Goal: Information Seeking & Learning: Learn about a topic

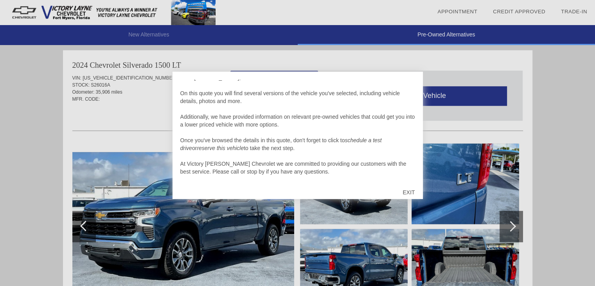
scroll to position [8, 0]
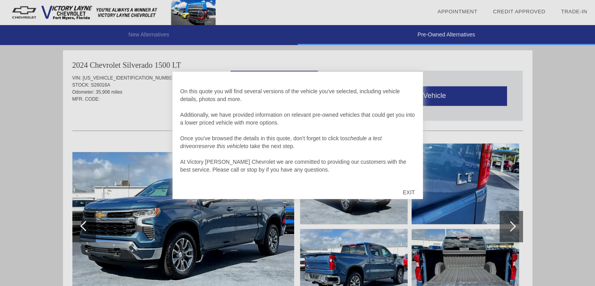
click at [408, 191] on div "EXIT" at bounding box center [409, 191] width 28 height 23
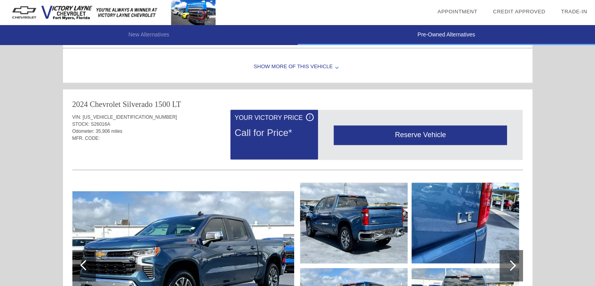
scroll to position [800, 0]
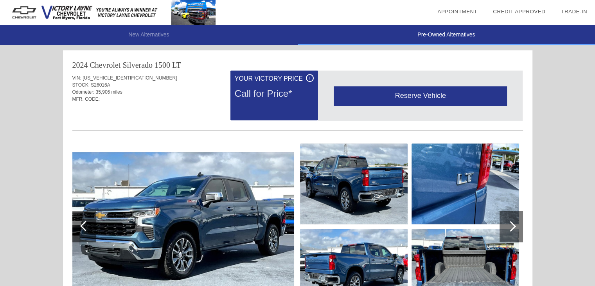
click at [352, 187] on img at bounding box center [354, 183] width 108 height 81
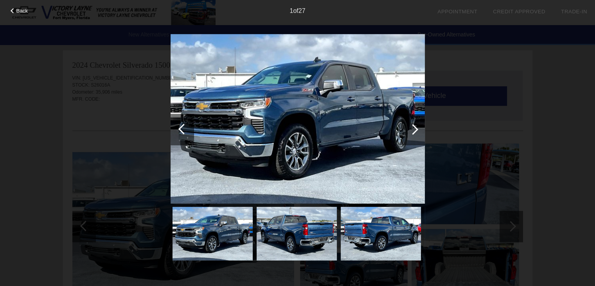
click at [417, 127] on div at bounding box center [412, 128] width 23 height 31
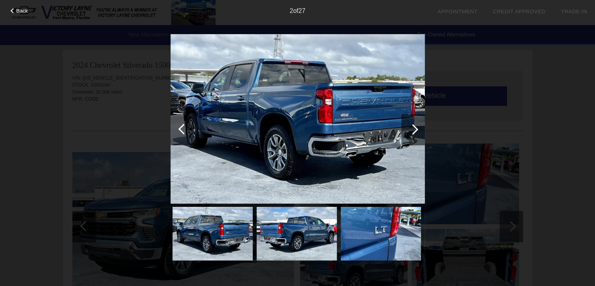
click at [417, 127] on div at bounding box center [412, 128] width 23 height 31
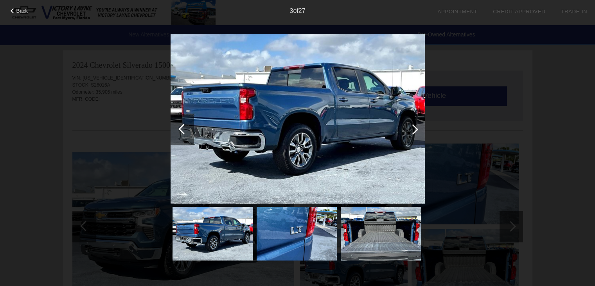
click at [417, 127] on div at bounding box center [412, 128] width 23 height 31
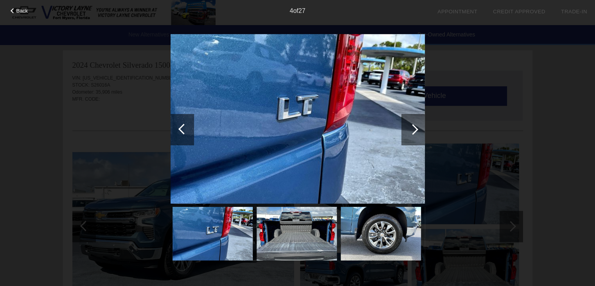
click at [417, 127] on div at bounding box center [412, 128] width 23 height 31
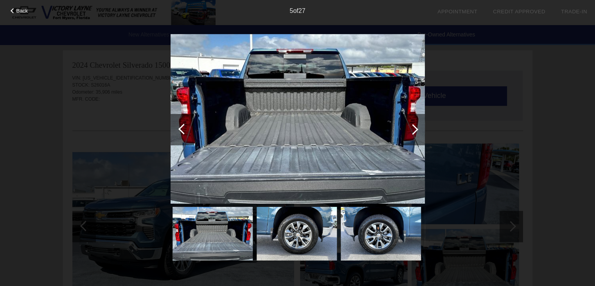
click at [417, 127] on div at bounding box center [412, 128] width 23 height 31
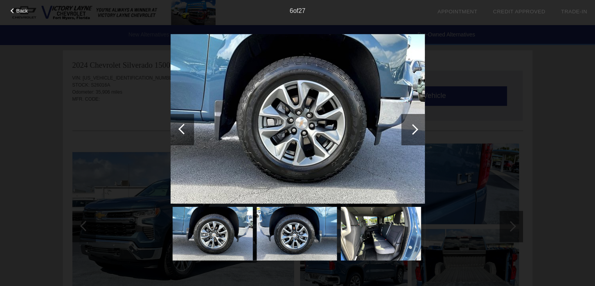
click at [417, 127] on div at bounding box center [412, 128] width 23 height 31
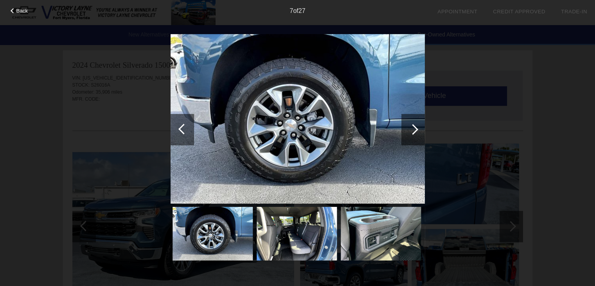
click at [417, 127] on div at bounding box center [412, 128] width 23 height 31
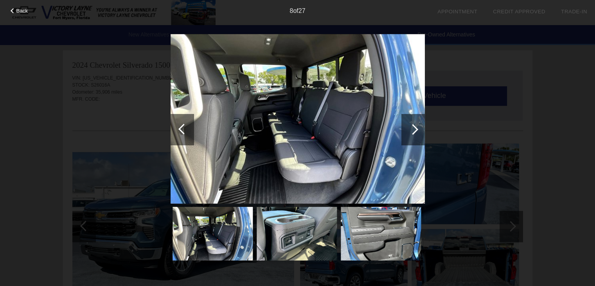
click at [417, 127] on div at bounding box center [412, 128] width 23 height 31
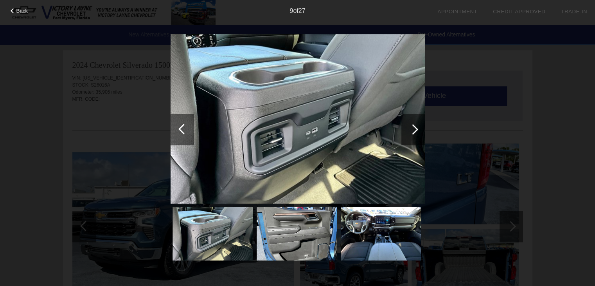
click at [417, 127] on div at bounding box center [412, 128] width 23 height 31
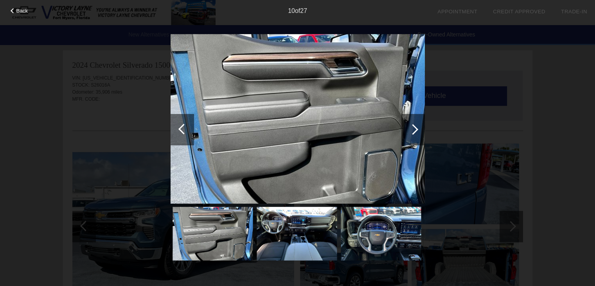
click at [417, 127] on div at bounding box center [412, 128] width 23 height 31
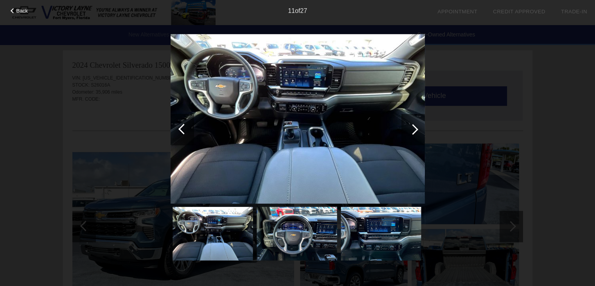
click at [417, 127] on div at bounding box center [412, 128] width 23 height 31
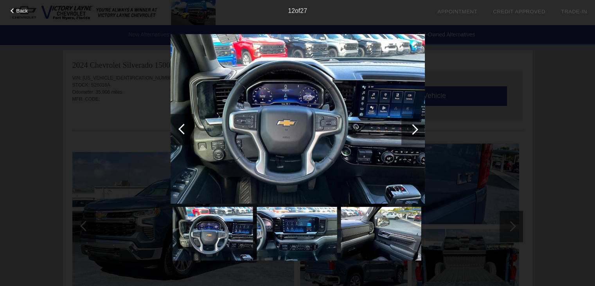
click at [417, 127] on div at bounding box center [412, 128] width 23 height 31
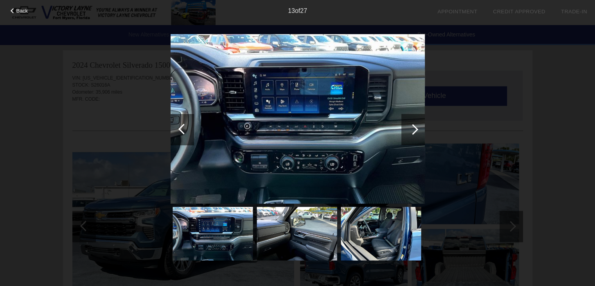
click at [417, 127] on div at bounding box center [412, 128] width 23 height 31
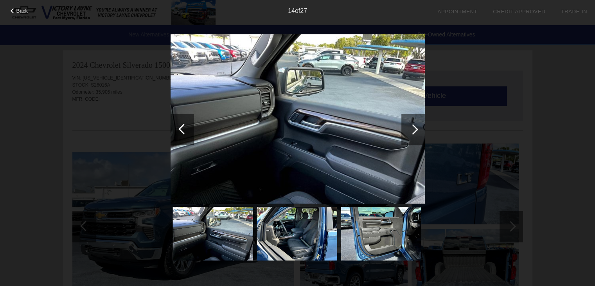
click at [417, 127] on div at bounding box center [412, 128] width 23 height 31
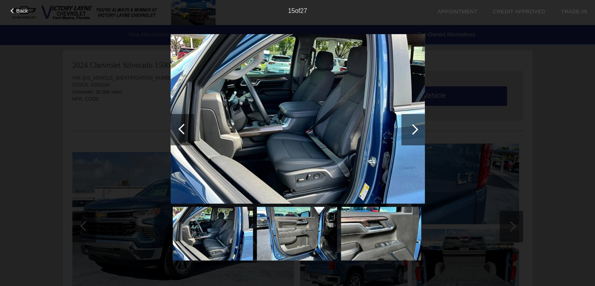
click at [417, 127] on div at bounding box center [412, 128] width 23 height 31
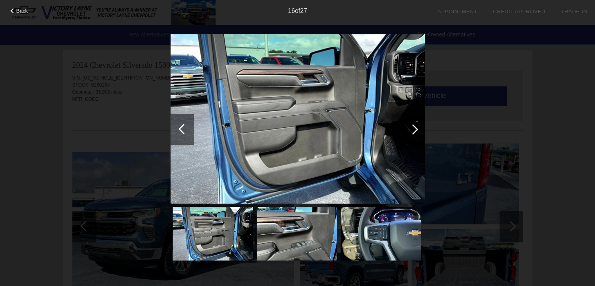
click at [417, 127] on div at bounding box center [412, 128] width 23 height 31
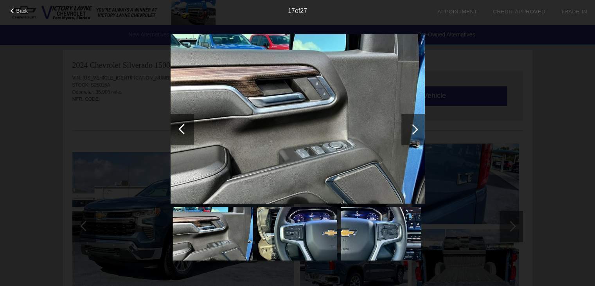
click at [417, 127] on div at bounding box center [412, 128] width 23 height 31
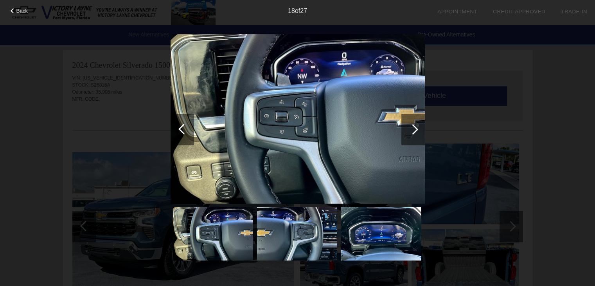
click at [417, 127] on div at bounding box center [412, 128] width 23 height 31
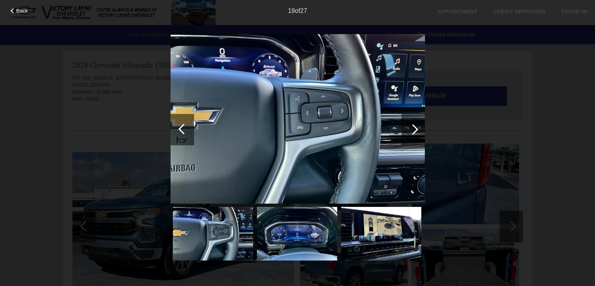
click at [417, 127] on div at bounding box center [412, 128] width 23 height 31
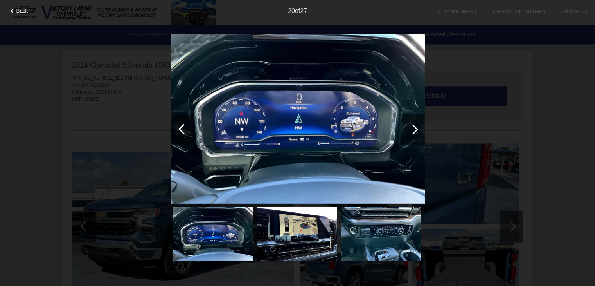
click at [417, 127] on div at bounding box center [412, 128] width 23 height 31
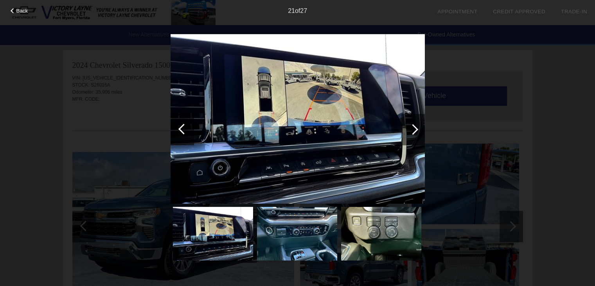
click at [417, 127] on div at bounding box center [412, 128] width 23 height 31
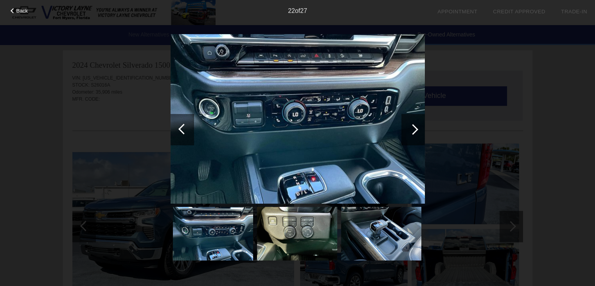
click at [417, 127] on div at bounding box center [412, 128] width 23 height 31
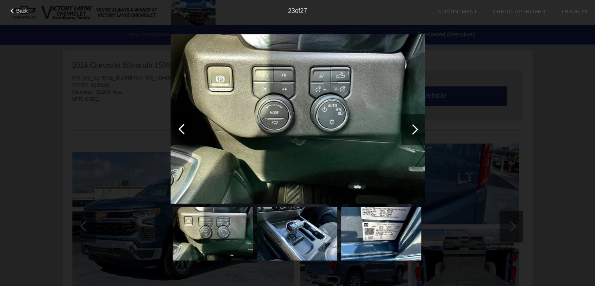
click at [14, 9] on div "Back" at bounding box center [19, 10] width 39 height 4
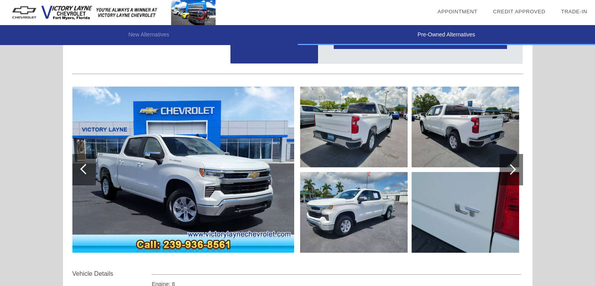
scroll to position [56, 0]
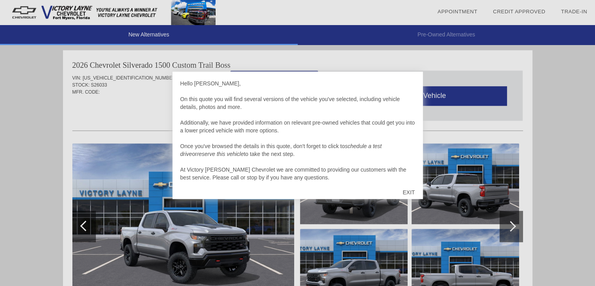
scroll to position [682, 0]
click at [407, 193] on div "EXIT" at bounding box center [409, 191] width 28 height 23
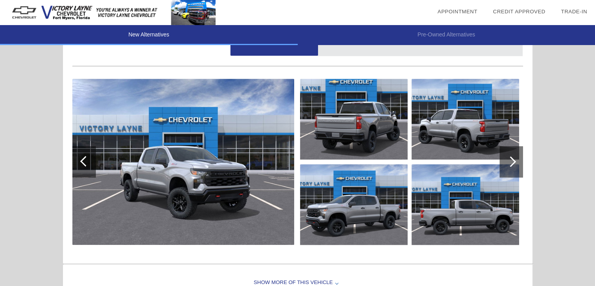
scroll to position [760, 0]
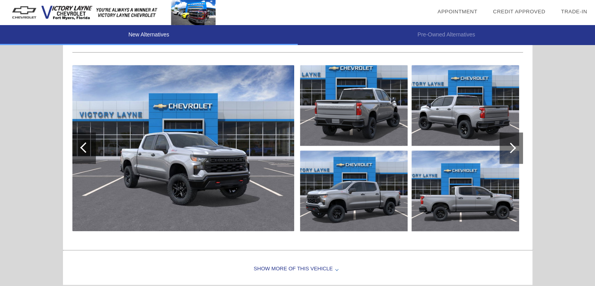
click at [366, 118] on img at bounding box center [354, 105] width 108 height 81
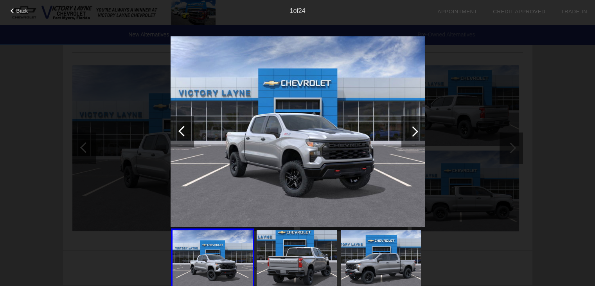
click at [414, 130] on div at bounding box center [413, 131] width 11 height 11
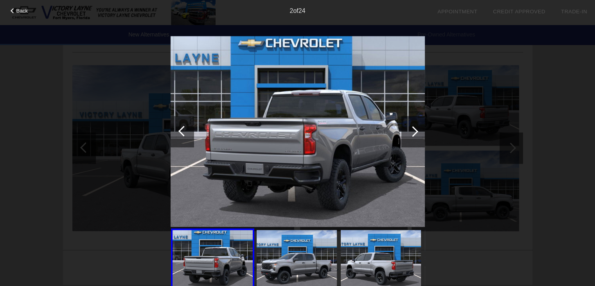
click at [414, 130] on div at bounding box center [413, 131] width 11 height 11
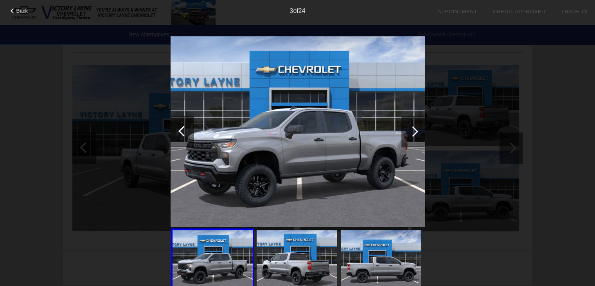
click at [414, 130] on div at bounding box center [413, 131] width 11 height 11
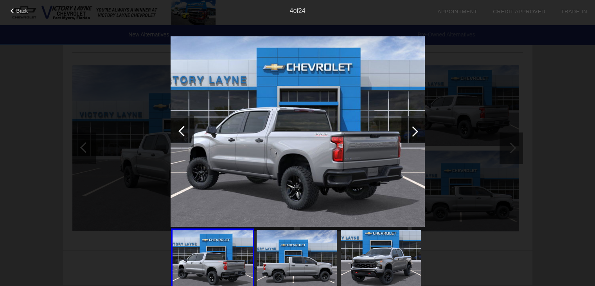
click at [414, 130] on div at bounding box center [413, 131] width 11 height 11
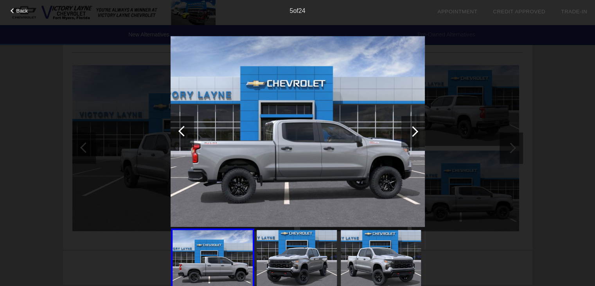
click at [414, 130] on div at bounding box center [413, 131] width 11 height 11
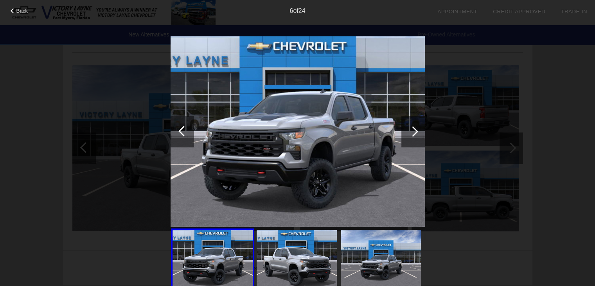
click at [414, 130] on div at bounding box center [413, 131] width 11 height 11
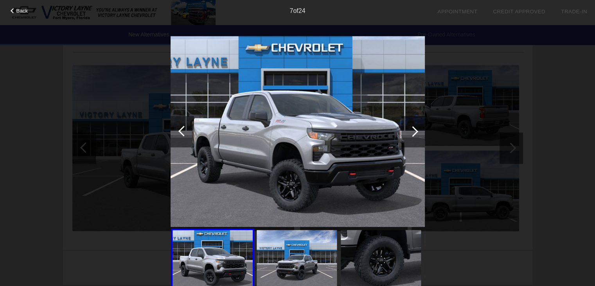
click at [414, 130] on div at bounding box center [413, 131] width 11 height 11
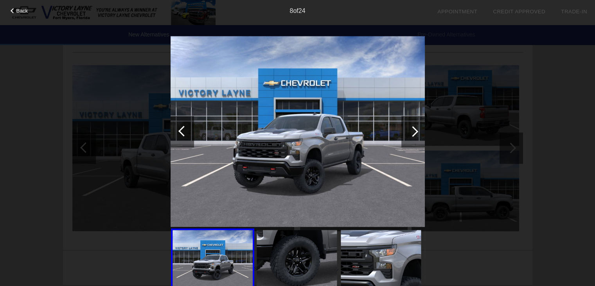
click at [414, 130] on div at bounding box center [413, 131] width 11 height 11
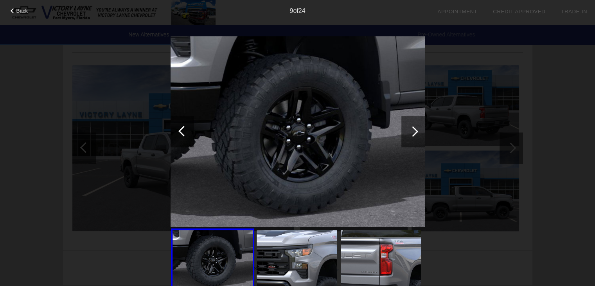
click at [414, 130] on div at bounding box center [413, 131] width 11 height 11
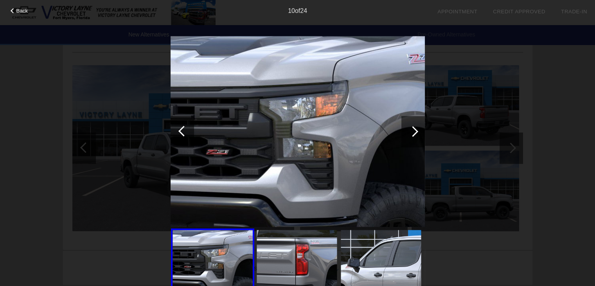
click at [414, 130] on div at bounding box center [413, 131] width 11 height 11
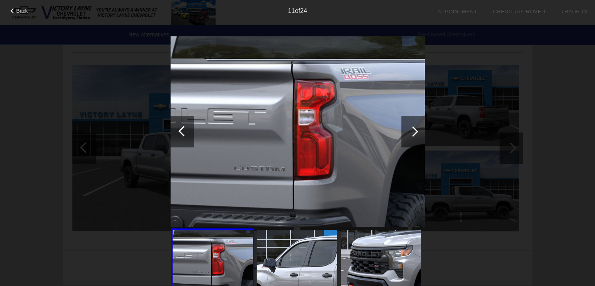
click at [414, 130] on div at bounding box center [413, 131] width 11 height 11
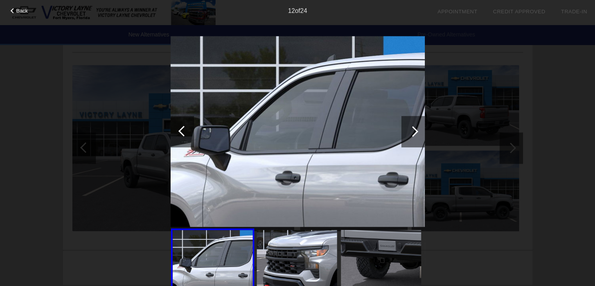
click at [414, 130] on div at bounding box center [413, 131] width 11 height 11
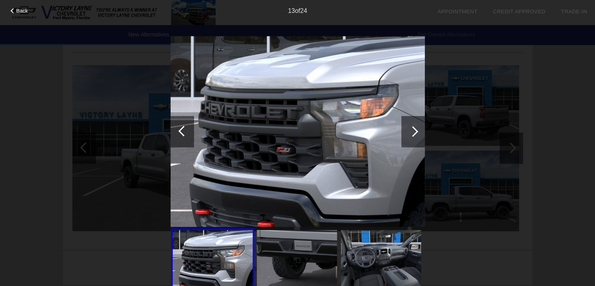
click at [414, 130] on div at bounding box center [413, 131] width 11 height 11
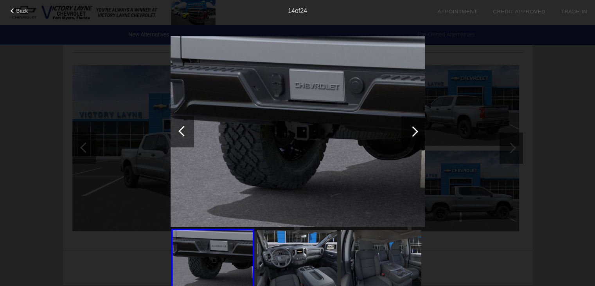
click at [414, 130] on div at bounding box center [413, 131] width 11 height 11
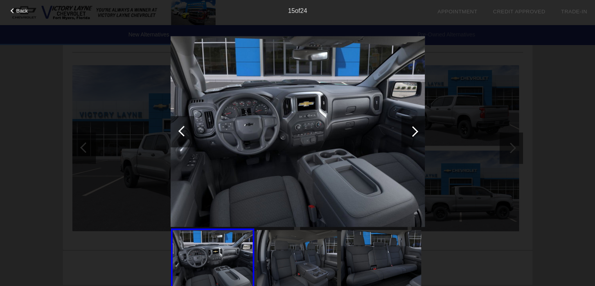
click at [414, 130] on div at bounding box center [413, 131] width 11 height 11
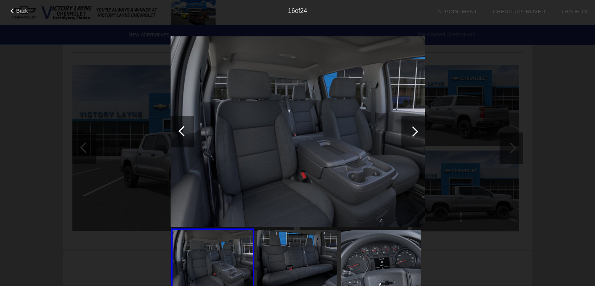
click at [10, 10] on div "Back" at bounding box center [19, 10] width 39 height 4
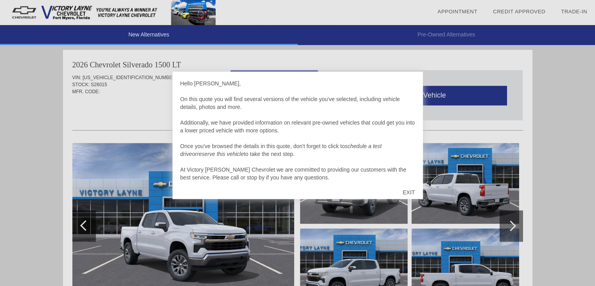
scroll to position [363, 0]
click at [410, 188] on div "EXIT" at bounding box center [409, 191] width 28 height 23
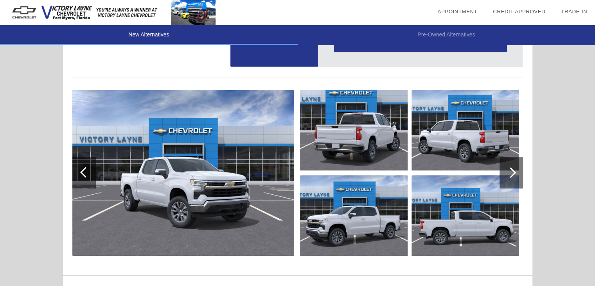
scroll to position [481, 0]
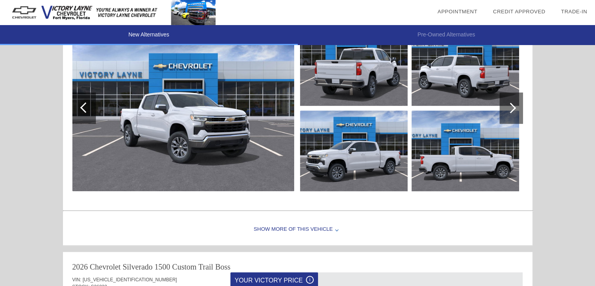
click at [512, 108] on div at bounding box center [511, 108] width 11 height 11
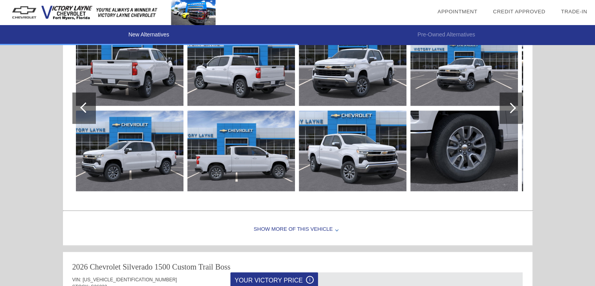
click at [473, 153] on img at bounding box center [464, 150] width 108 height 81
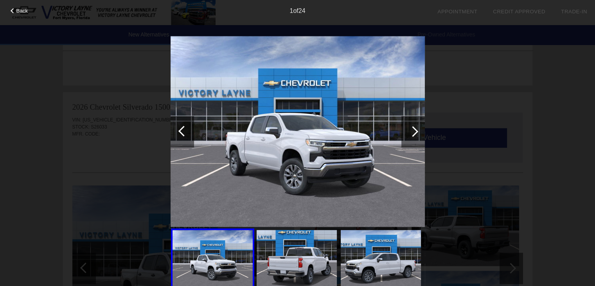
scroll to position [715, 0]
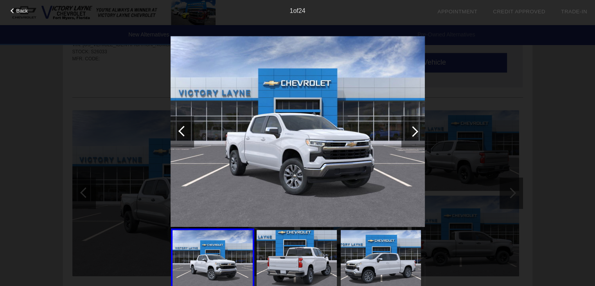
click at [412, 130] on div at bounding box center [413, 131] width 11 height 11
